Goal: Task Accomplishment & Management: Manage account settings

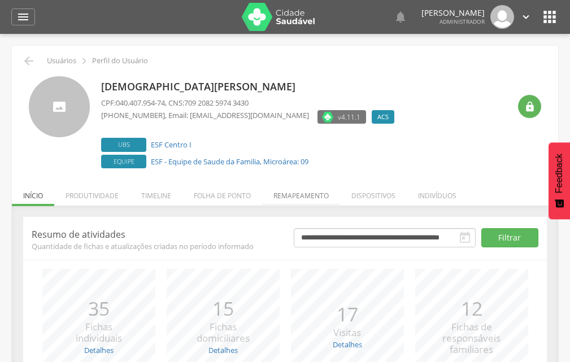
click at [278, 199] on li "Remapeamento" at bounding box center [301, 193] width 78 height 27
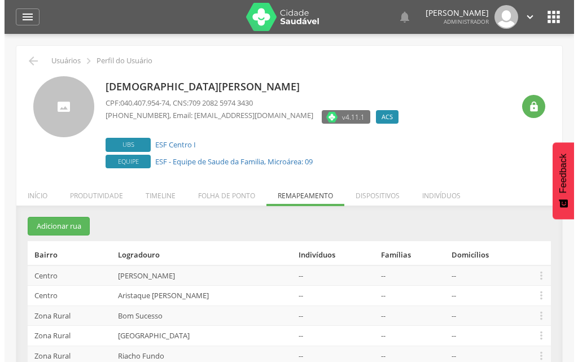
scroll to position [103, 0]
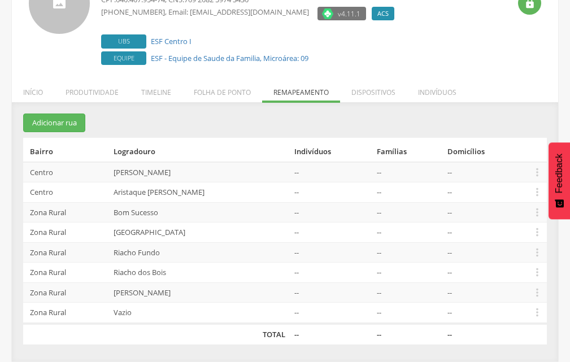
click at [543, 178] on td " Editar Alocar famílias Desalocar famílias Desvincular ACS" at bounding box center [536, 172] width 20 height 20
click at [537, 174] on icon "" at bounding box center [537, 172] width 12 height 12
click at [538, 173] on icon "" at bounding box center [537, 172] width 12 height 12
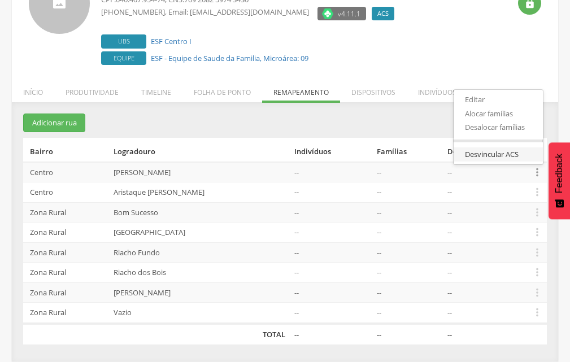
click at [527, 158] on link "Desvincular ACS" at bounding box center [497, 154] width 89 height 14
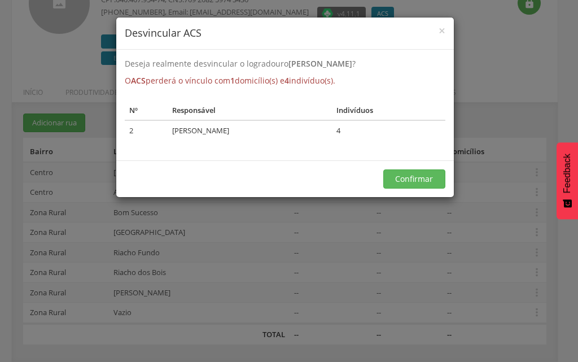
click at [413, 167] on div "Confirmar" at bounding box center [285, 178] width 338 height 37
click at [413, 172] on button "Confirmar" at bounding box center [414, 178] width 62 height 19
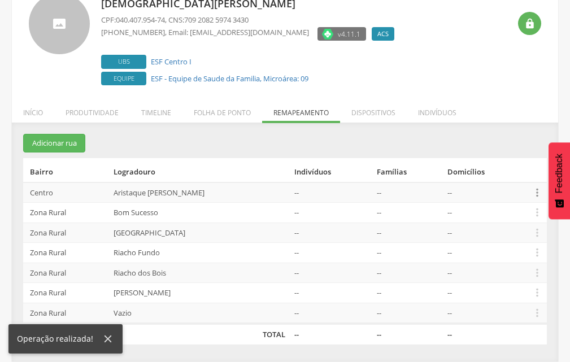
click at [538, 190] on icon "" at bounding box center [537, 192] width 12 height 12
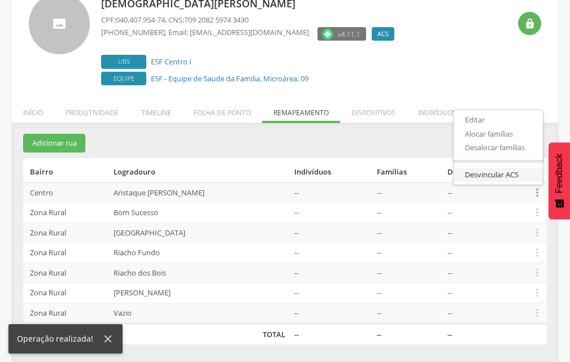
click at [518, 171] on link "Desvincular ACS" at bounding box center [497, 175] width 89 height 14
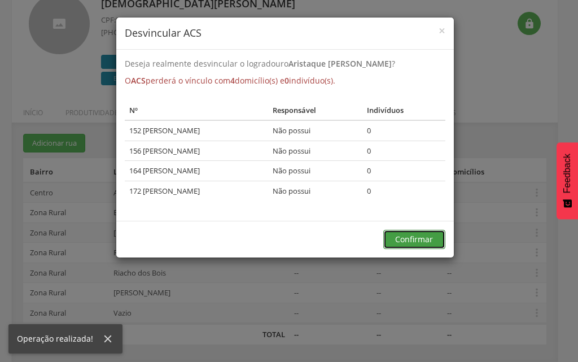
click at [435, 230] on button "Confirmar" at bounding box center [414, 239] width 62 height 19
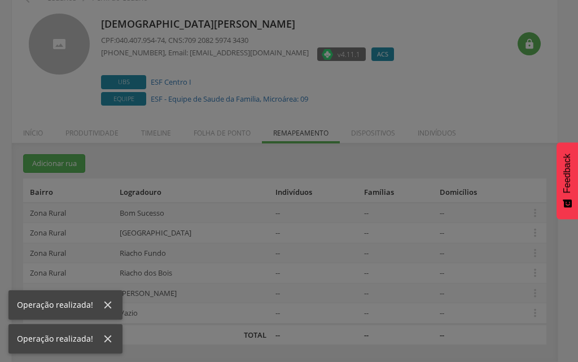
scroll to position [63, 0]
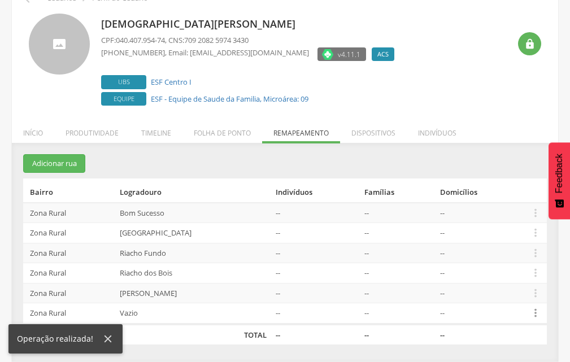
click at [531, 310] on icon "" at bounding box center [535, 313] width 12 height 12
click at [525, 296] on link "Desvincular ACS" at bounding box center [496, 296] width 89 height 14
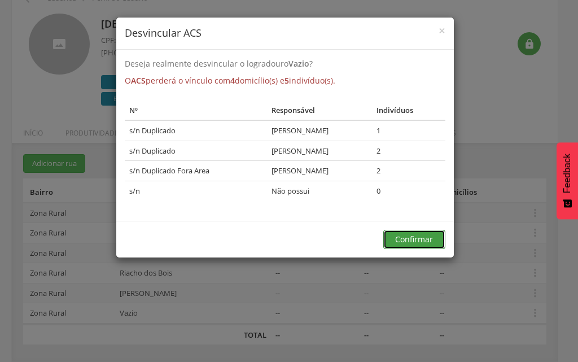
click at [419, 235] on button "Confirmar" at bounding box center [414, 239] width 62 height 19
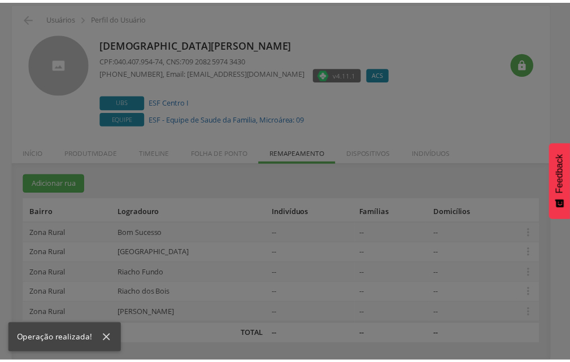
scroll to position [43, 0]
